Goal: Task Accomplishment & Management: Use online tool/utility

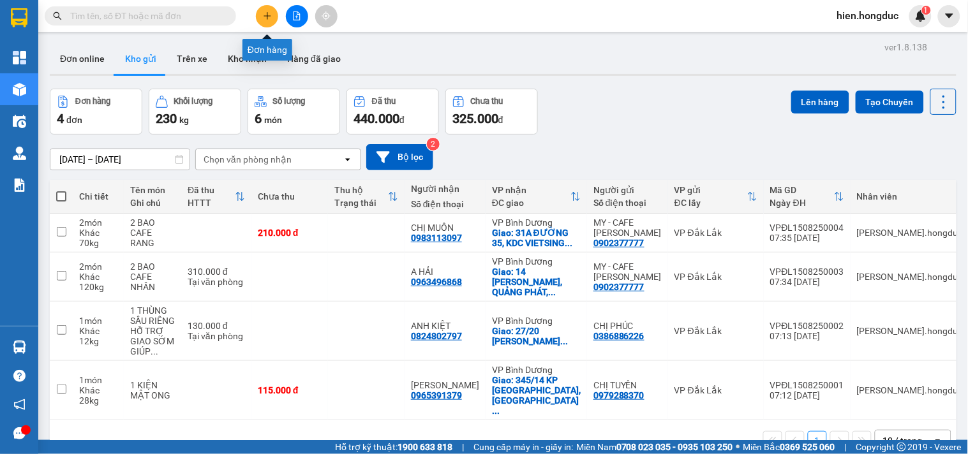
click at [268, 16] on icon "plus" at bounding box center [266, 15] width 7 height 1
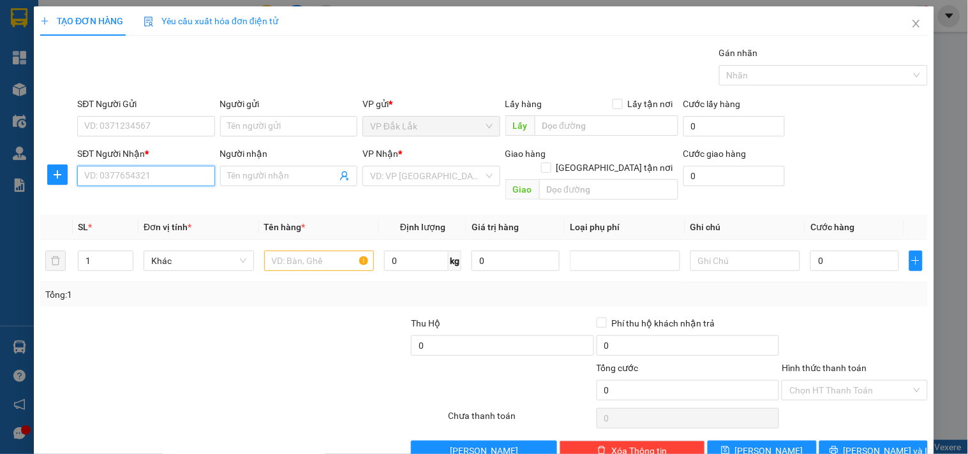
click at [158, 180] on input "SĐT Người Nhận *" at bounding box center [145, 176] width 137 height 20
click at [87, 181] on input "SĐT Người Nhận *" at bounding box center [145, 176] width 137 height 20
click at [911, 27] on icon "close" at bounding box center [916, 23] width 10 height 10
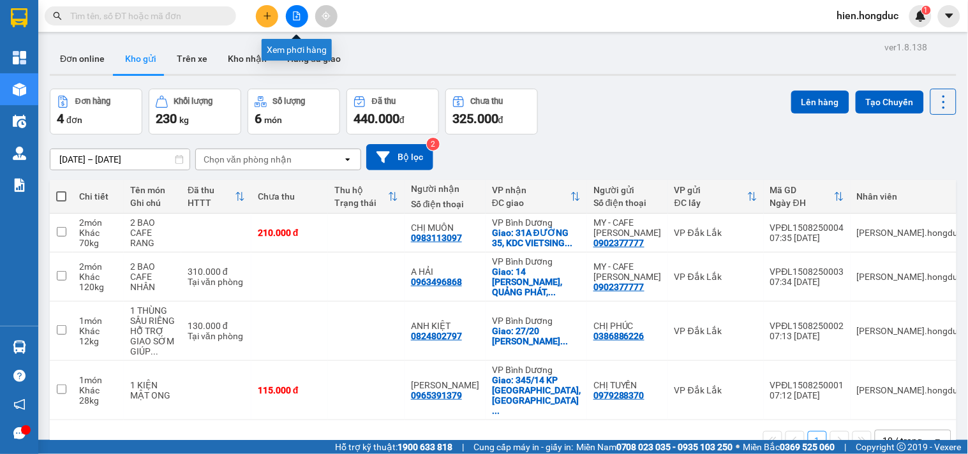
click at [300, 18] on icon "file-add" at bounding box center [296, 15] width 9 height 9
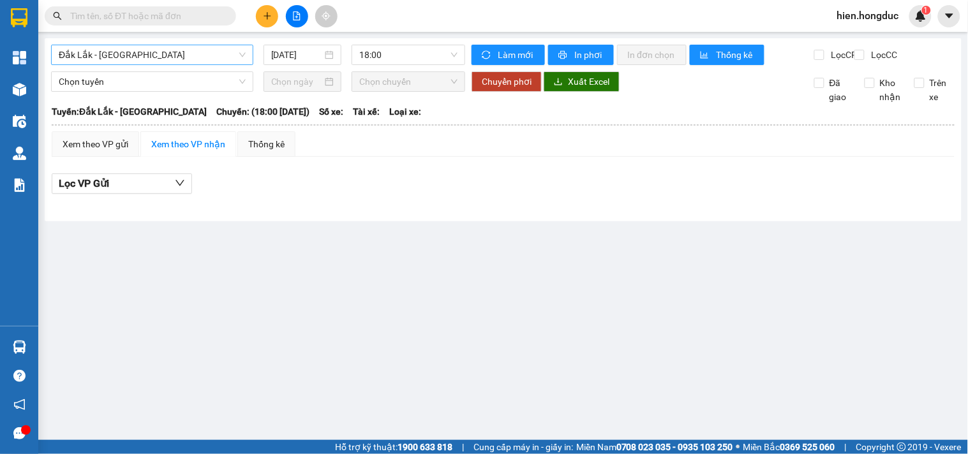
click at [180, 63] on span "Đắk Lắk - Bình Dương" at bounding box center [152, 54] width 187 height 19
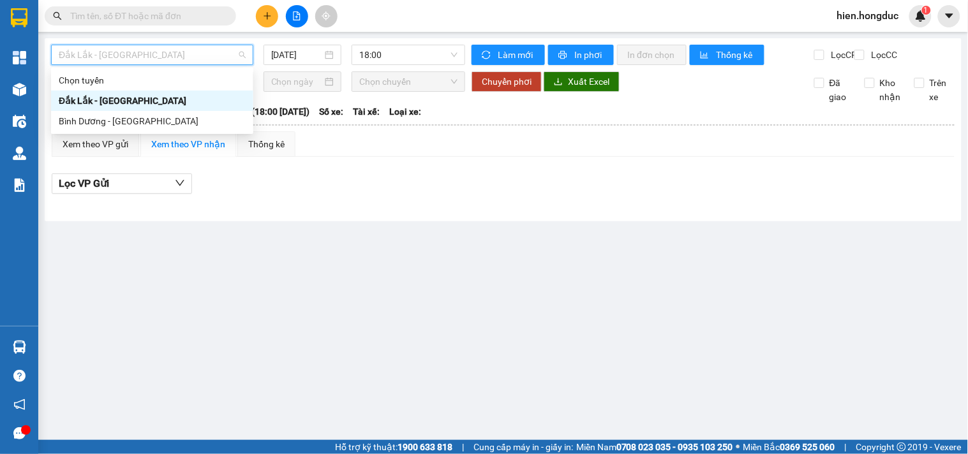
click at [194, 61] on span "Đắk Lắk - Bình Dương" at bounding box center [152, 54] width 187 height 19
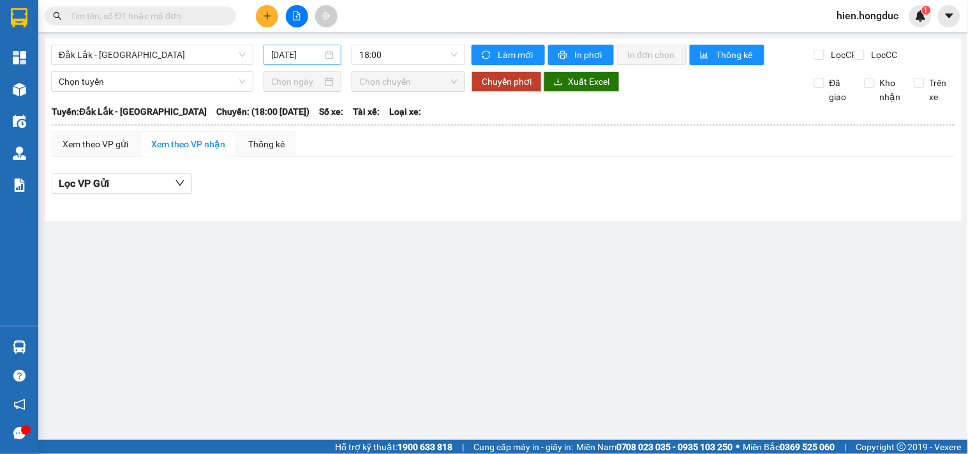
click at [332, 54] on div "15/08/2025" at bounding box center [302, 55] width 63 height 14
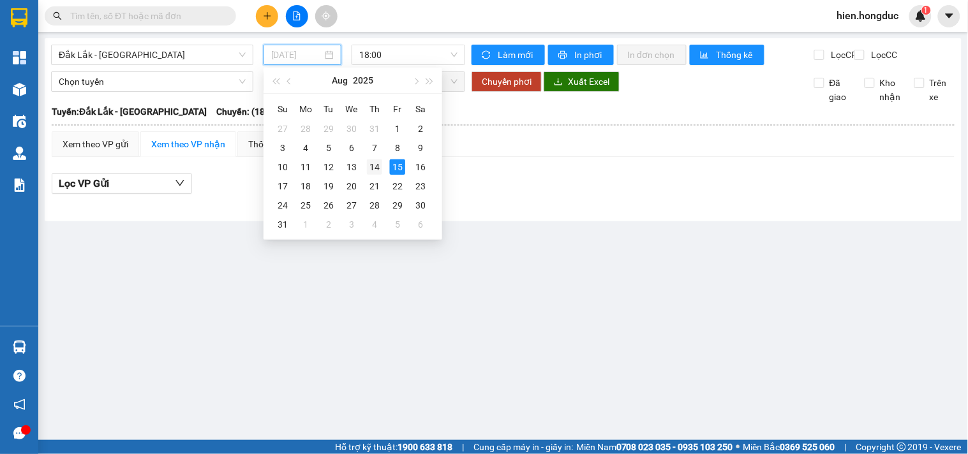
click at [374, 169] on div "14" at bounding box center [374, 166] width 15 height 15
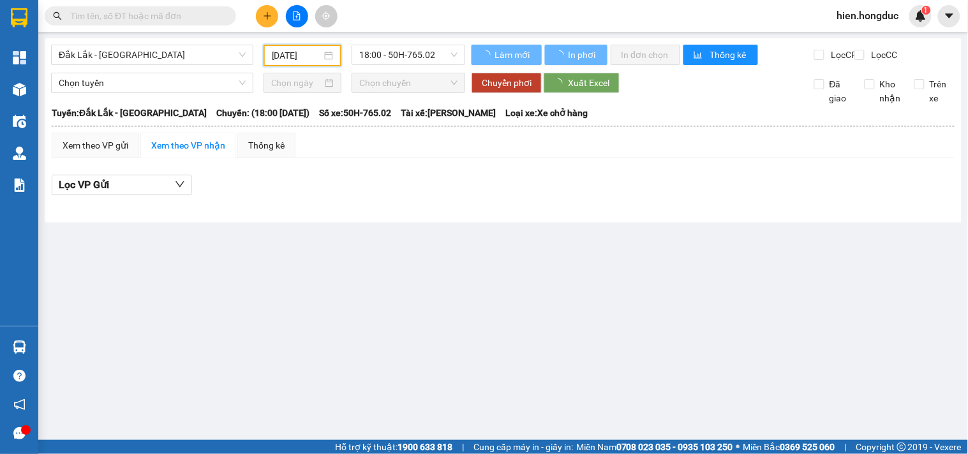
type input "14/08/2025"
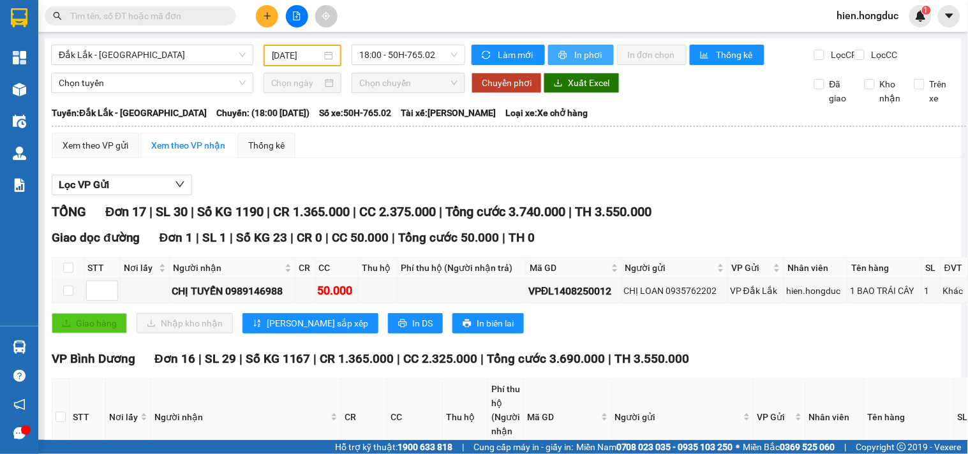
click at [575, 56] on span "In phơi" at bounding box center [588, 55] width 29 height 14
click at [132, 61] on span "Đắk Lắk - Bình Dương" at bounding box center [152, 54] width 187 height 19
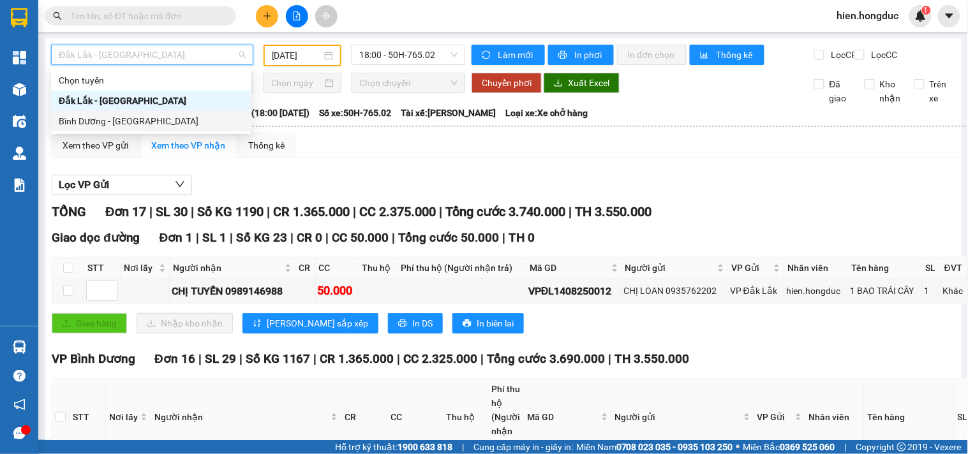
click at [123, 120] on div "Bình Dương - Đắk Lắk" at bounding box center [151, 121] width 184 height 14
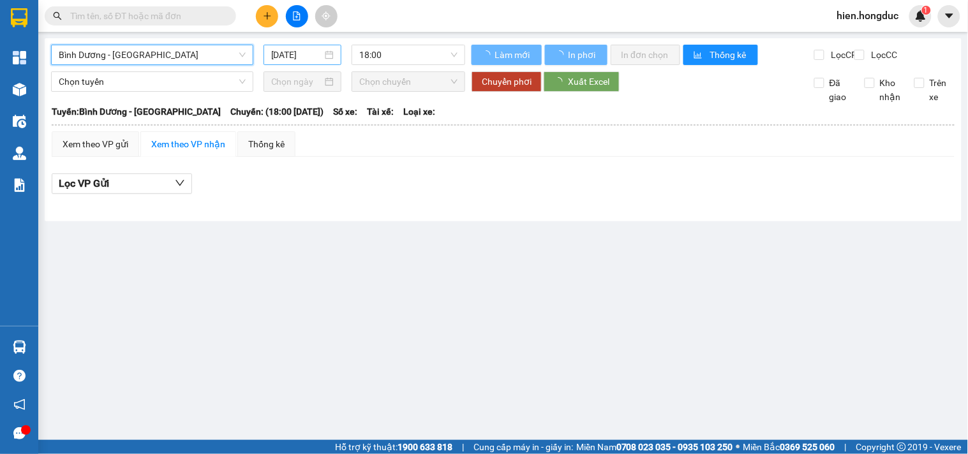
click at [327, 61] on div "15/08/2025" at bounding box center [302, 55] width 63 height 14
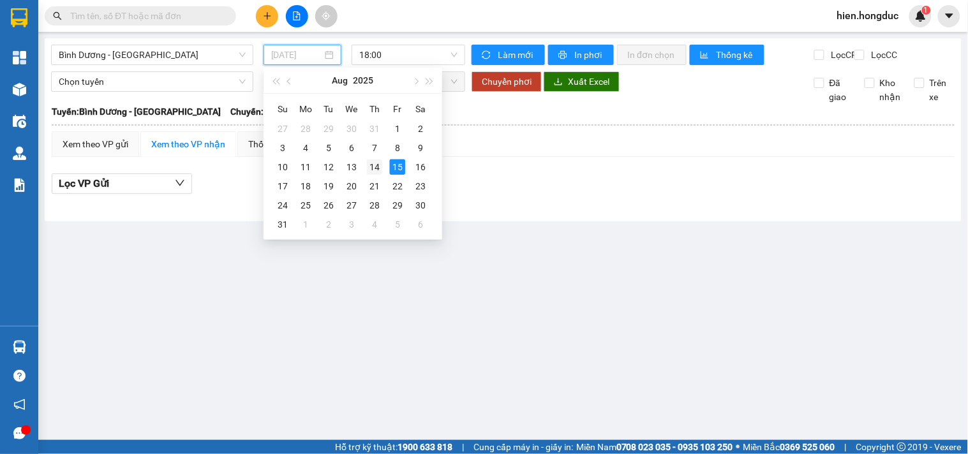
click at [379, 167] on div "14" at bounding box center [374, 166] width 15 height 15
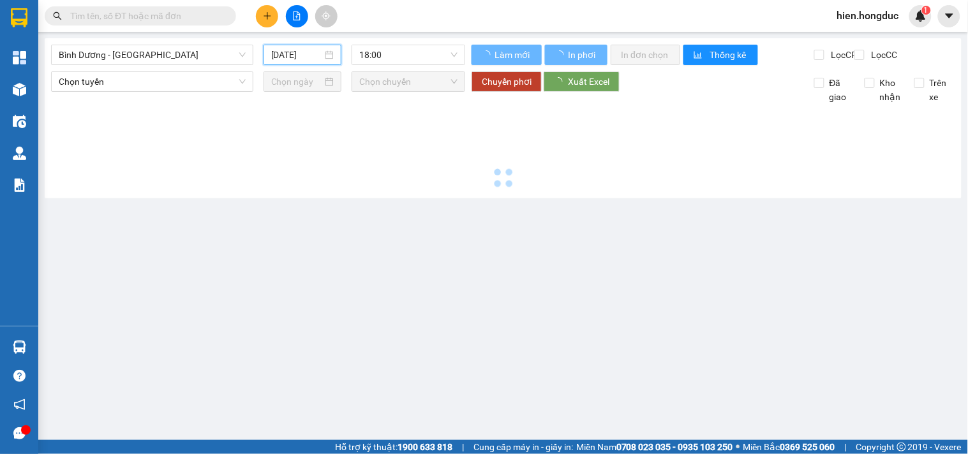
type input "14/08/2025"
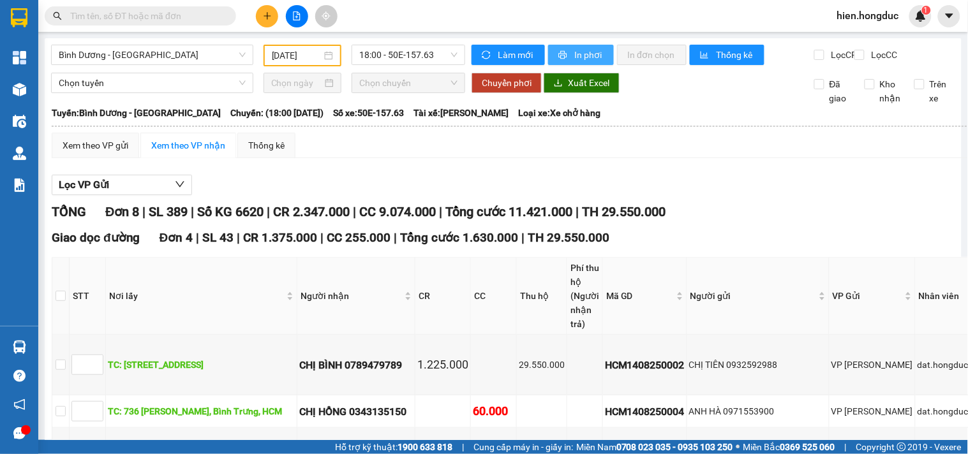
click at [579, 55] on span "In phơi" at bounding box center [588, 55] width 29 height 14
